Goal: Share content

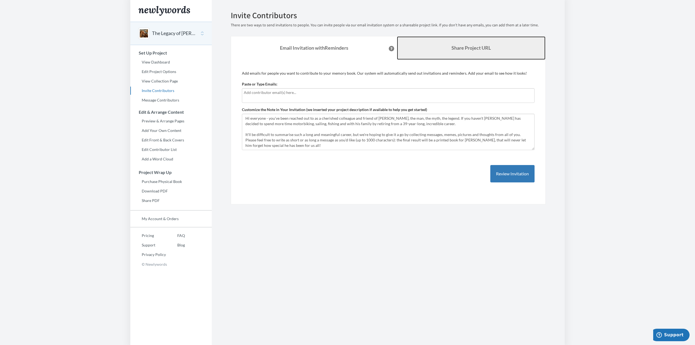
click at [481, 52] on link "Share Project URL" at bounding box center [471, 47] width 149 height 23
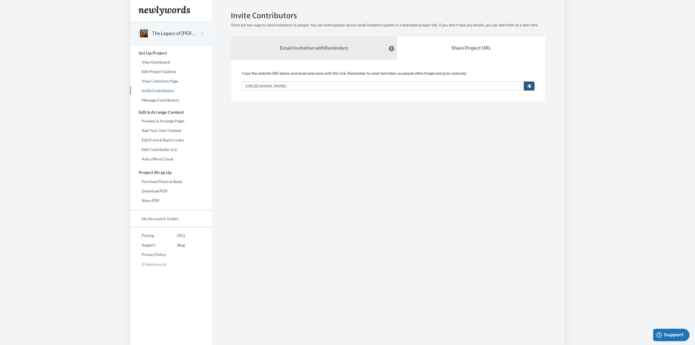
click at [530, 86] on span "button" at bounding box center [530, 86] width 4 height 4
drag, startPoint x: 164, startPoint y: 69, endPoint x: 222, endPoint y: 72, distance: 58.5
click at [164, 69] on link "Edit Project Options" at bounding box center [170, 72] width 81 height 8
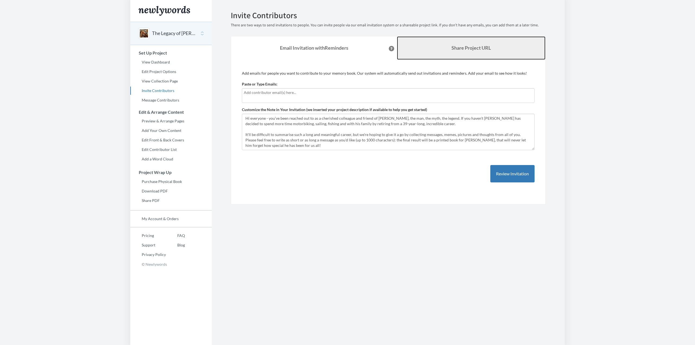
click at [442, 47] on link "Share Project URL" at bounding box center [471, 47] width 149 height 23
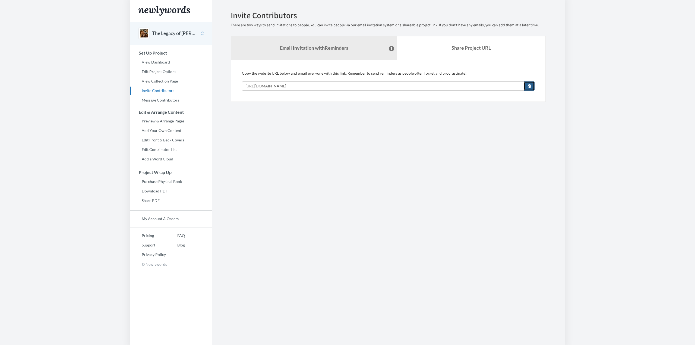
click at [531, 86] on span "button" at bounding box center [530, 86] width 4 height 4
drag, startPoint x: 150, startPoint y: 236, endPoint x: 177, endPoint y: 234, distance: 26.7
click at [150, 235] on link "Pricing" at bounding box center [148, 236] width 36 height 8
